Goal: Find specific page/section: Find specific page/section

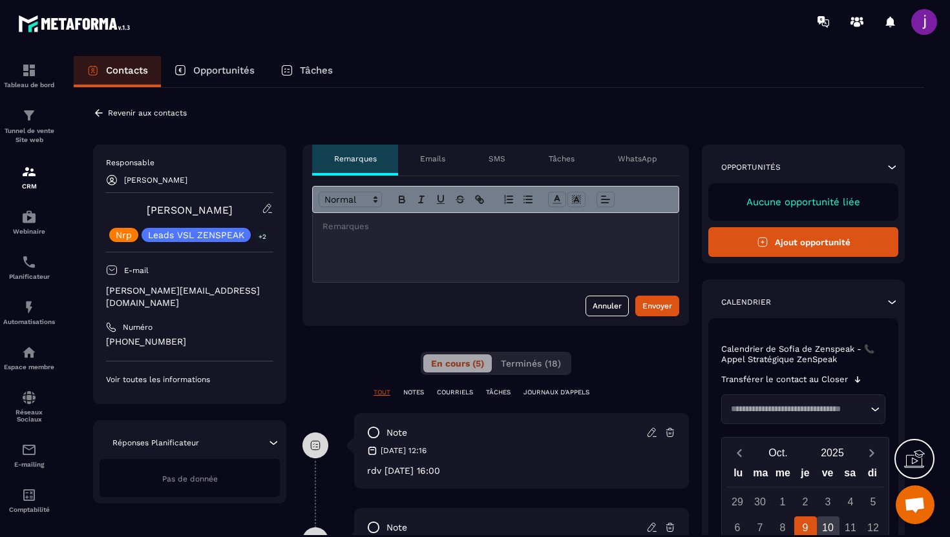
click at [100, 107] on div "**********" at bounding box center [499, 519] width 850 height 862
click at [99, 108] on icon at bounding box center [99, 113] width 12 height 12
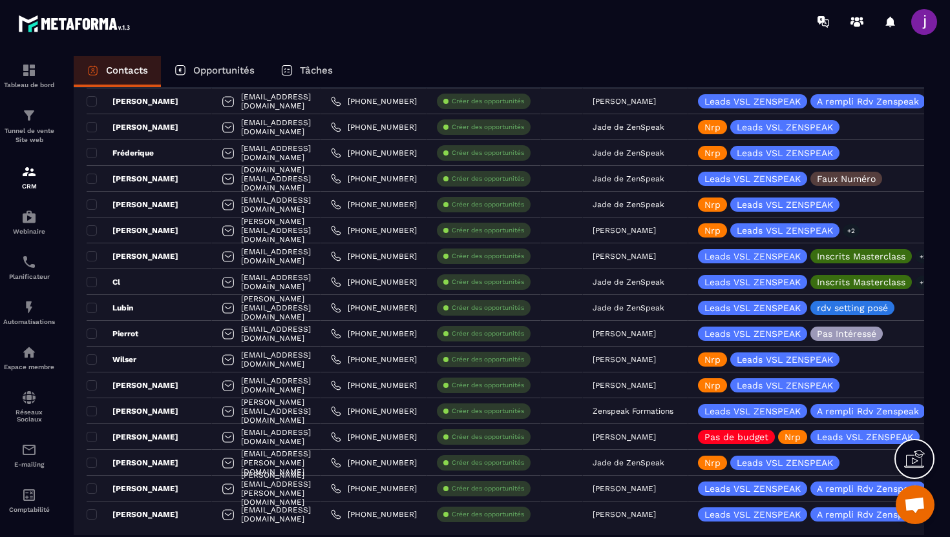
scroll to position [2367, 0]
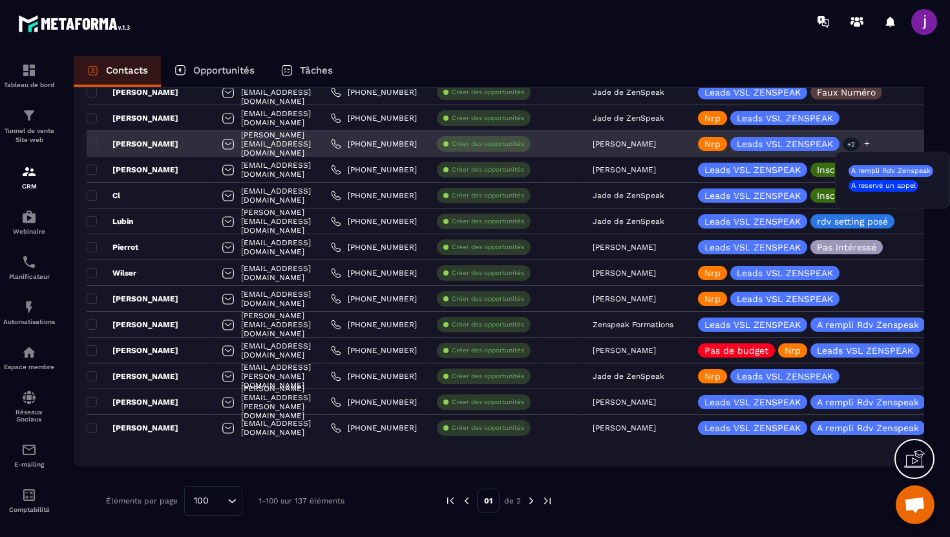
click at [859, 145] on p "+2" at bounding box center [850, 145] width 17 height 14
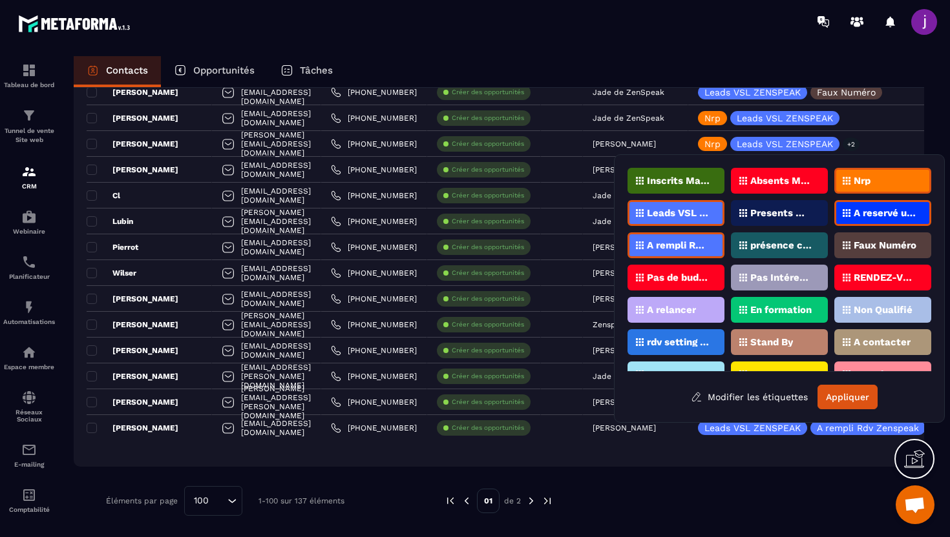
click at [882, 186] on div "Nrp" at bounding box center [882, 181] width 97 height 26
click at [844, 399] on button "Appliquer" at bounding box center [847, 397] width 60 height 25
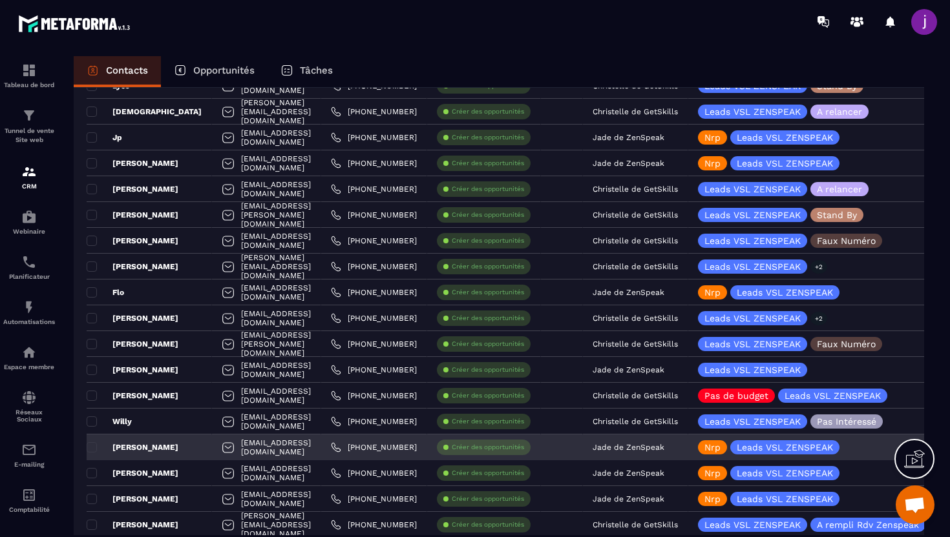
scroll to position [0, 0]
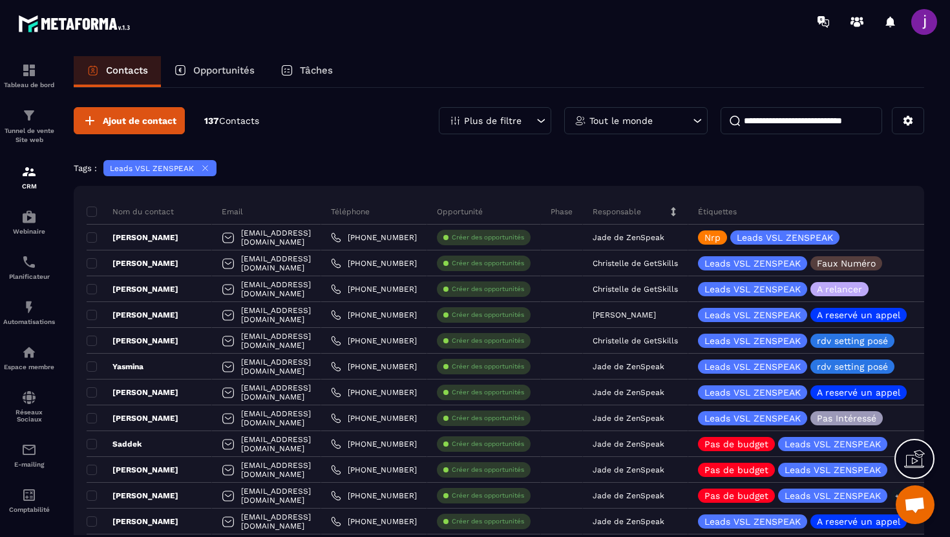
click at [543, 119] on icon at bounding box center [540, 120] width 13 height 13
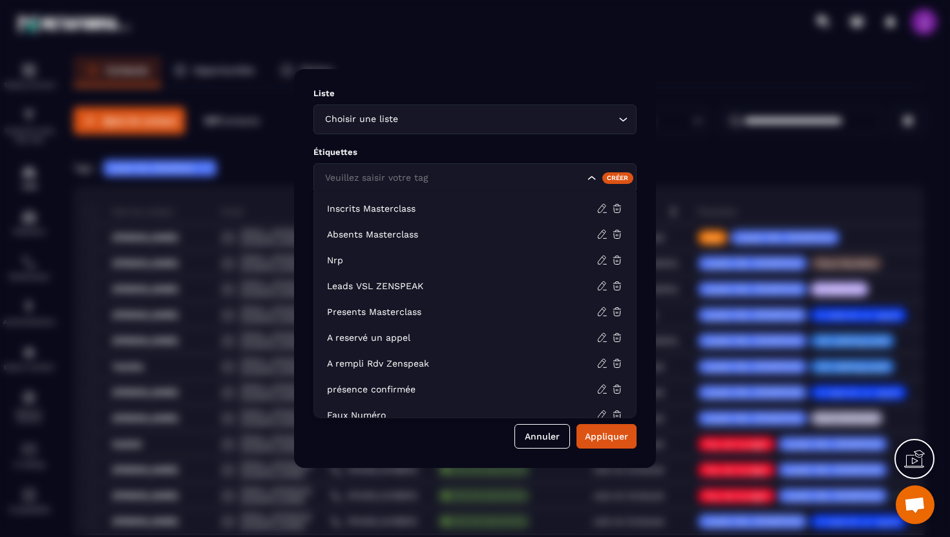
click at [593, 178] on icon "Search for option" at bounding box center [591, 178] width 13 height 13
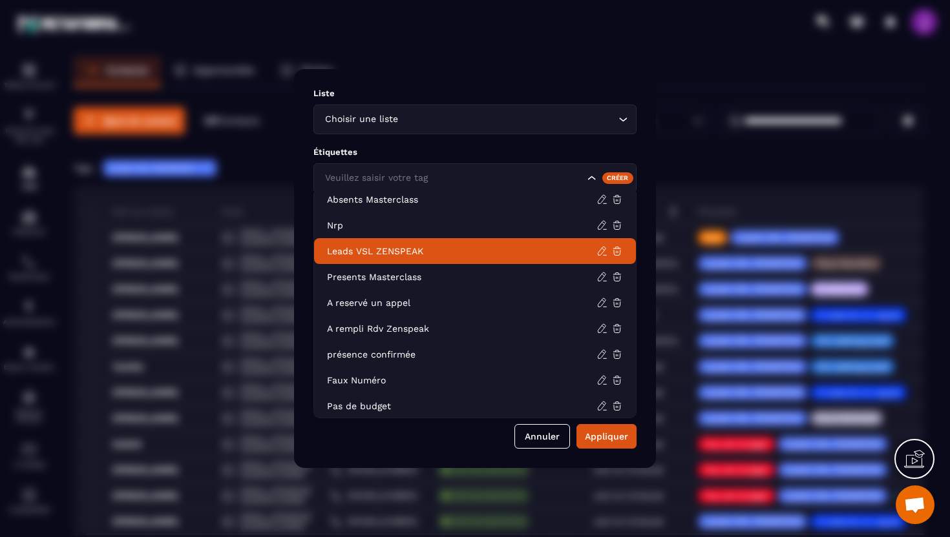
scroll to position [37, 0]
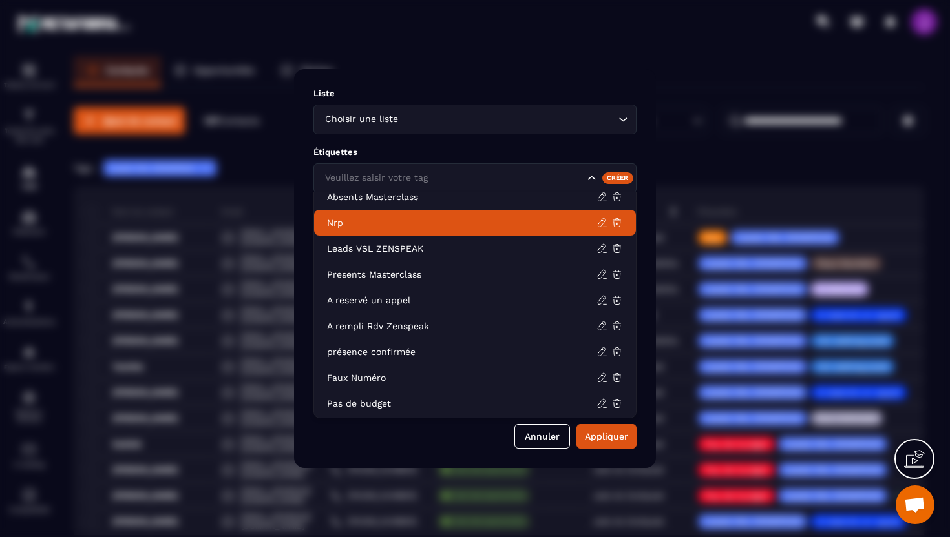
click at [534, 221] on p "Nrp" at bounding box center [461, 222] width 269 height 13
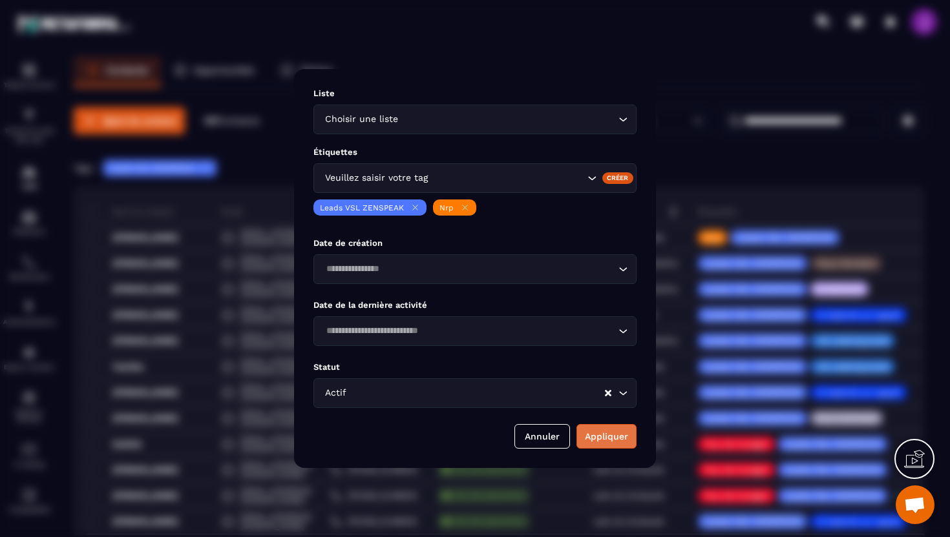
click at [601, 438] on button "Appliquer" at bounding box center [606, 436] width 60 height 25
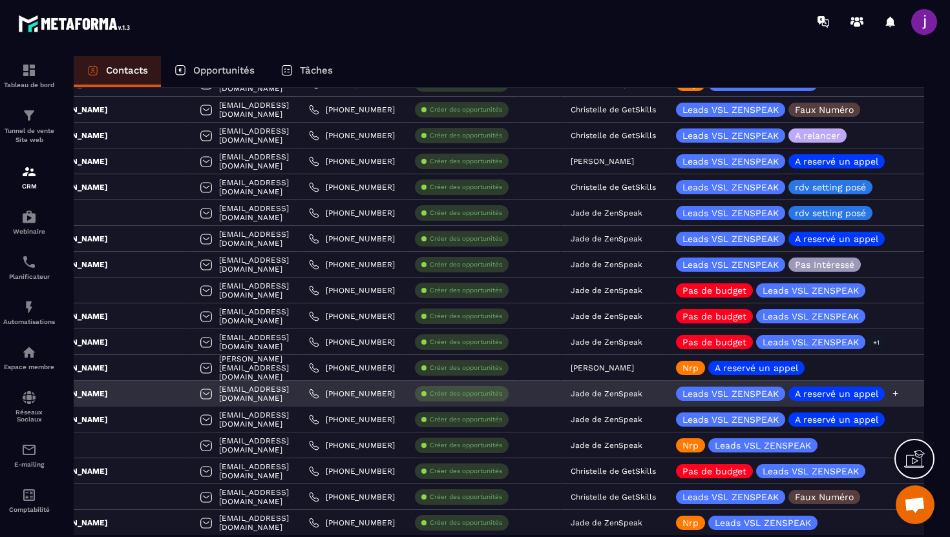
scroll to position [0, 0]
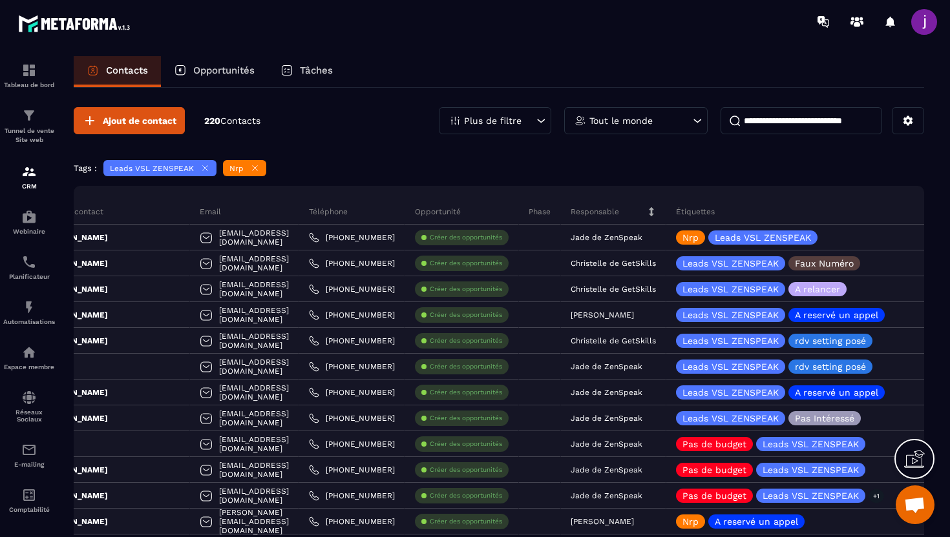
click at [205, 165] on icon at bounding box center [205, 168] width 10 height 10
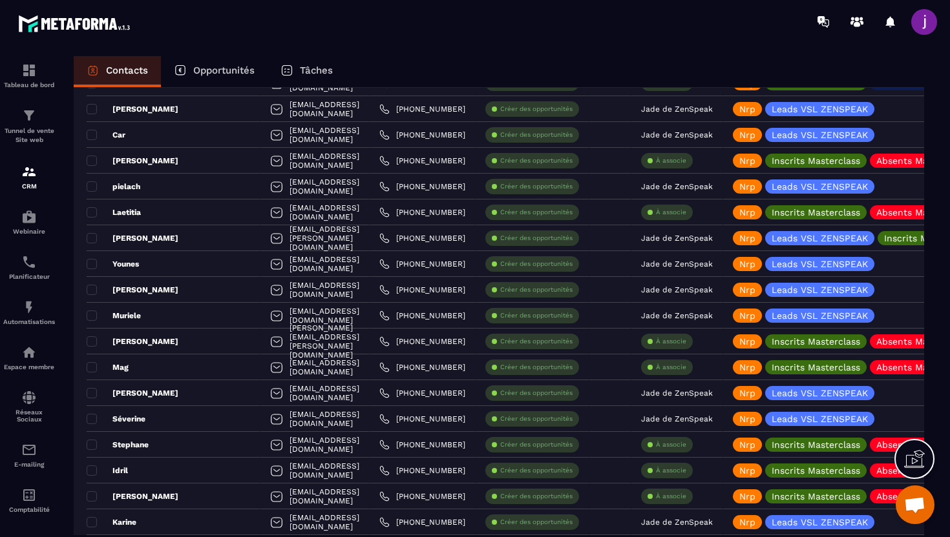
scroll to position [2367, 0]
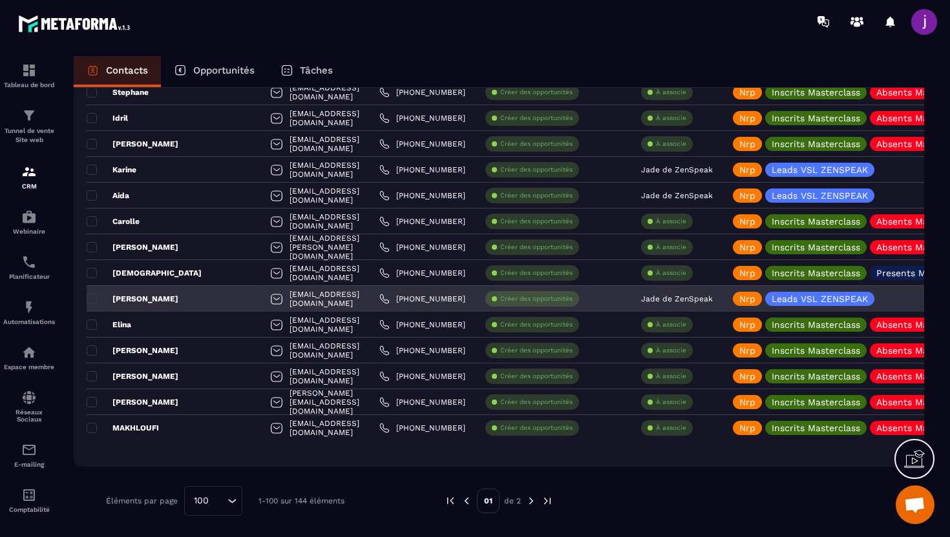
click at [187, 300] on div "[PERSON_NAME]" at bounding box center [174, 299] width 174 height 26
